Goal: Communication & Community: Answer question/provide support

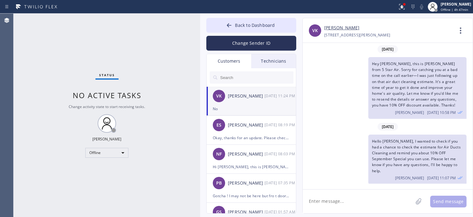
click at [262, 41] on button "Change Sender ID" at bounding box center [251, 43] width 90 height 15
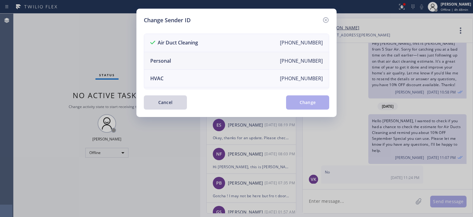
click at [223, 56] on li "Personal [PHONE_NUMBER]" at bounding box center [236, 61] width 185 height 18
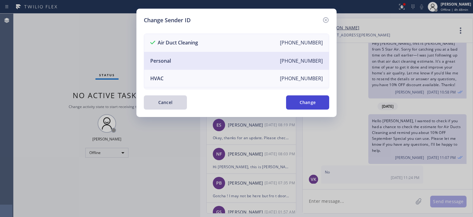
click at [305, 100] on button "Change" at bounding box center [307, 102] width 43 height 14
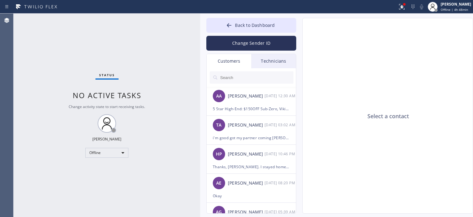
click at [278, 63] on div "Technicians" at bounding box center [273, 61] width 45 height 14
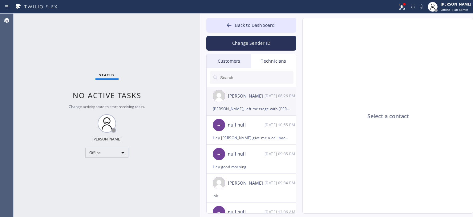
click at [281, 104] on div "[PERSON_NAME] [DATE] 08:26 PM" at bounding box center [252, 96] width 90 height 18
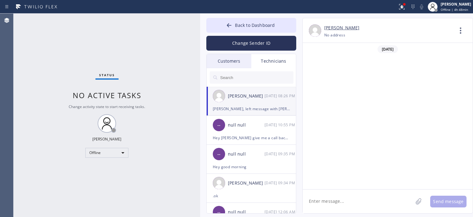
scroll to position [39044, 0]
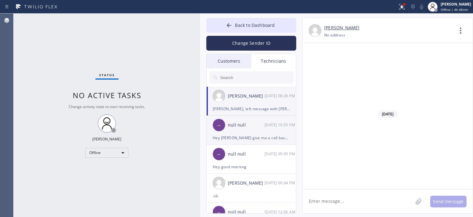
click at [271, 134] on div "Hey [PERSON_NAME] give me a call back when possible" at bounding box center [251, 137] width 77 height 7
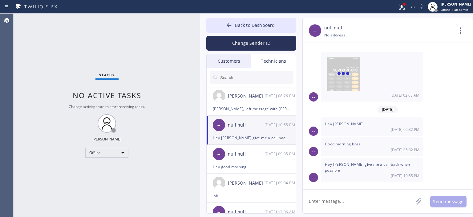
scroll to position [3248, 0]
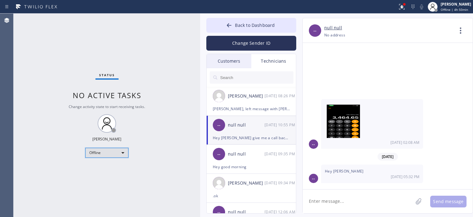
click at [121, 152] on div "Offline" at bounding box center [106, 153] width 43 height 10
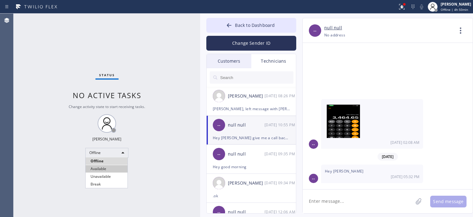
click at [111, 167] on li "Available" at bounding box center [107, 168] width 42 height 7
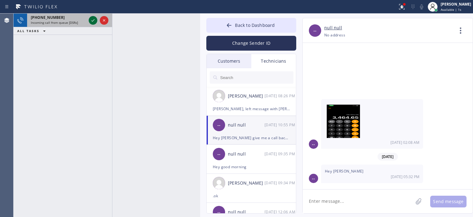
click at [94, 19] on icon at bounding box center [92, 20] width 7 height 7
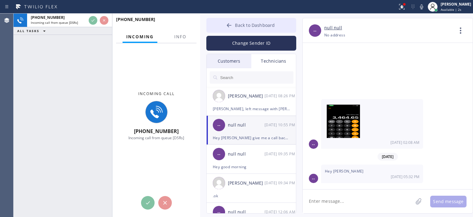
click at [229, 25] on icon at bounding box center [229, 25] width 5 height 4
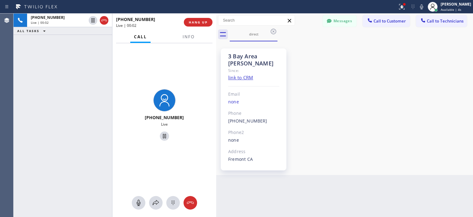
scroll to position [928, 0]
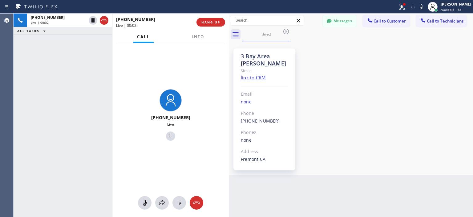
drag, startPoint x: 200, startPoint y: 26, endPoint x: 228, endPoint y: 35, distance: 29.7
click at [229, 35] on div at bounding box center [229, 115] width 0 height 203
